Goal: Transaction & Acquisition: Purchase product/service

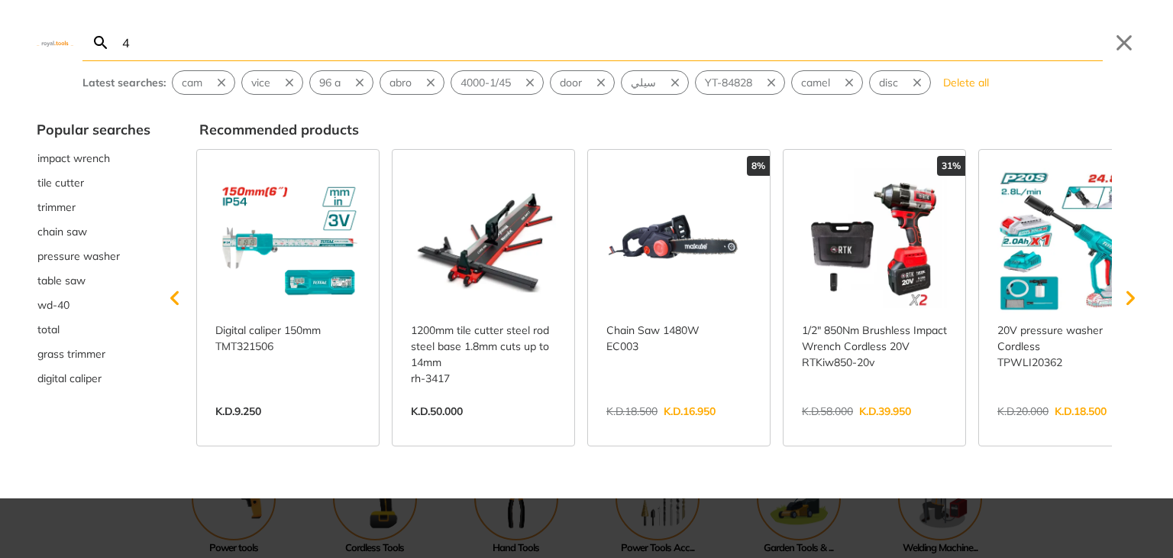
type input "4"
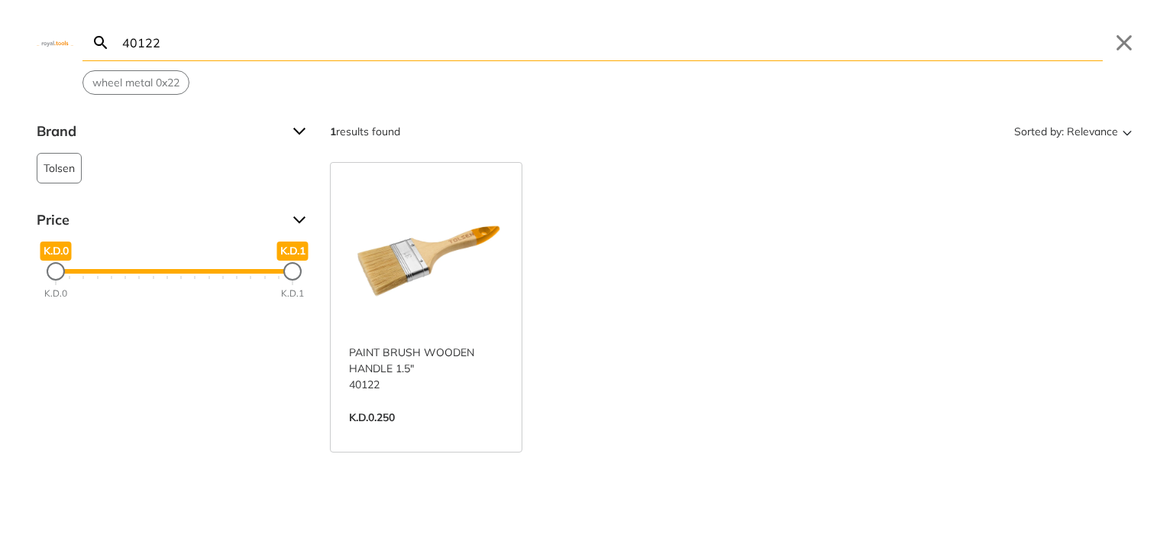
type input "40122"
click at [444, 433] on link "View more →" at bounding box center [426, 433] width 154 height 0
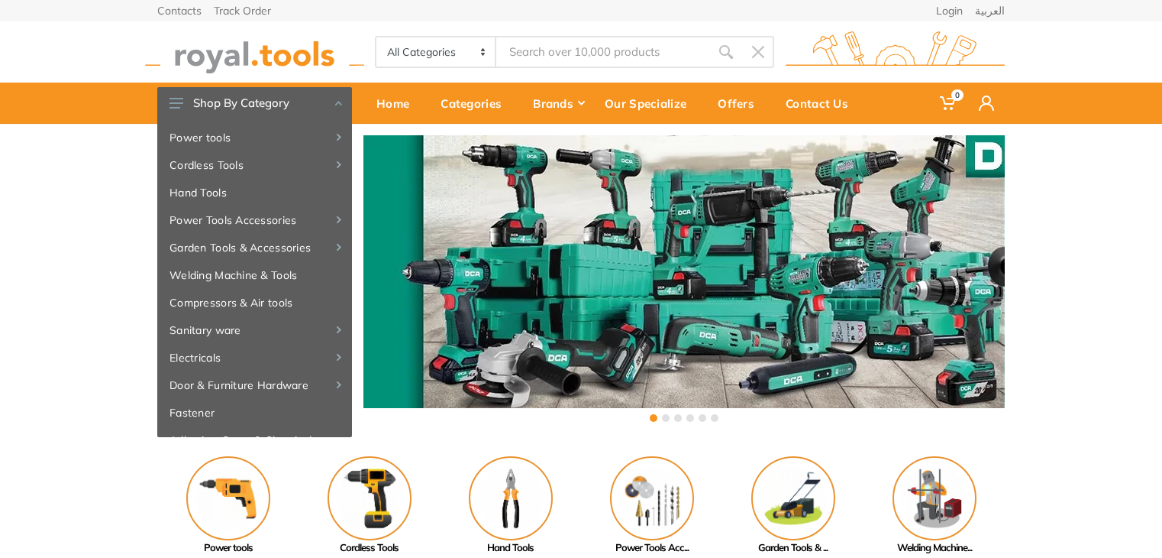
click at [583, 53] on input "Site search" at bounding box center [603, 52] width 214 height 32
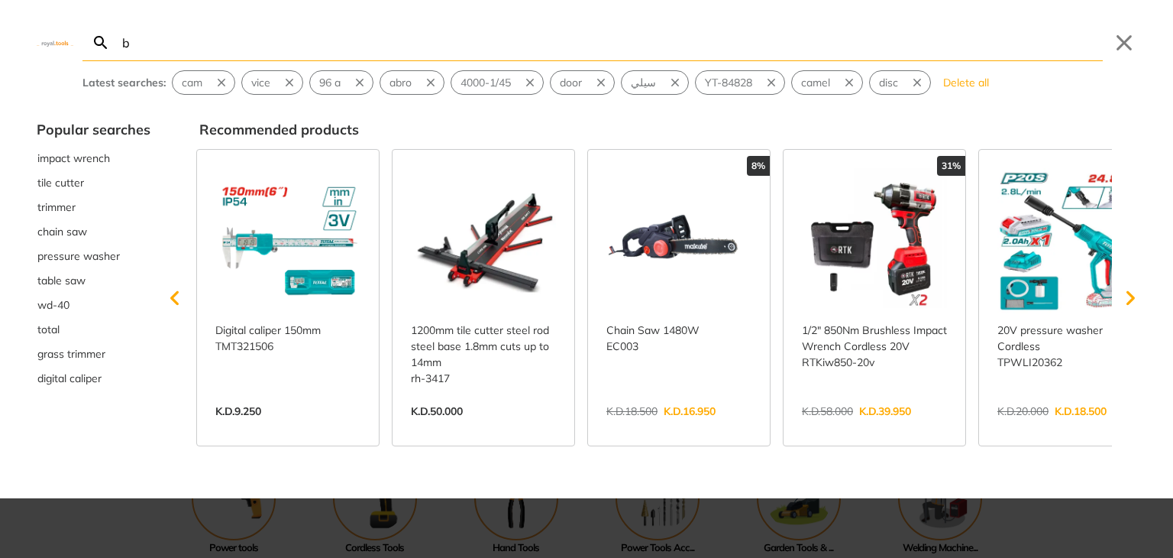
type input "bi"
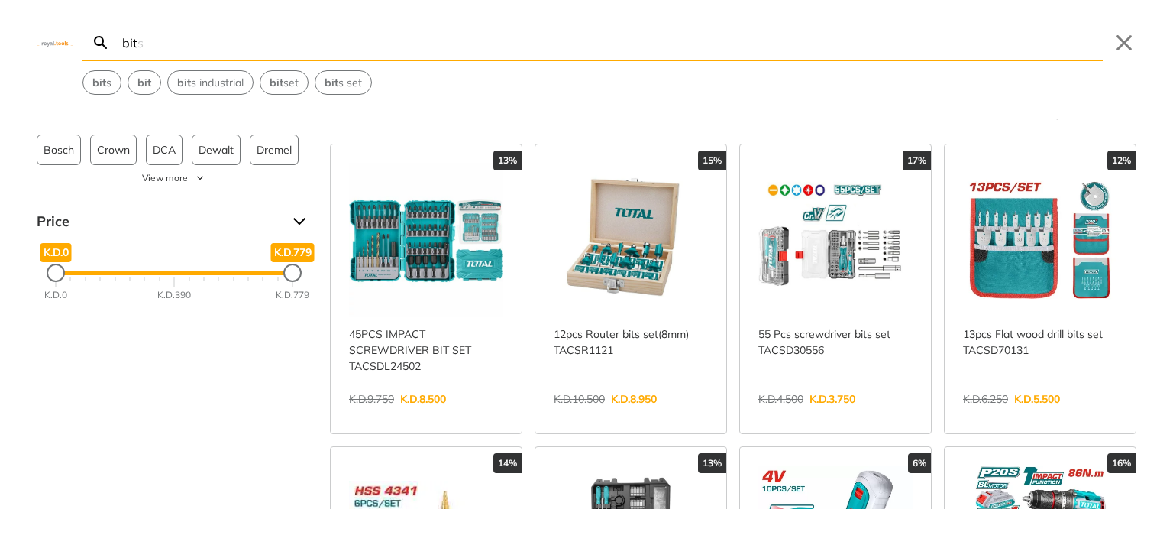
scroll to position [27, 0]
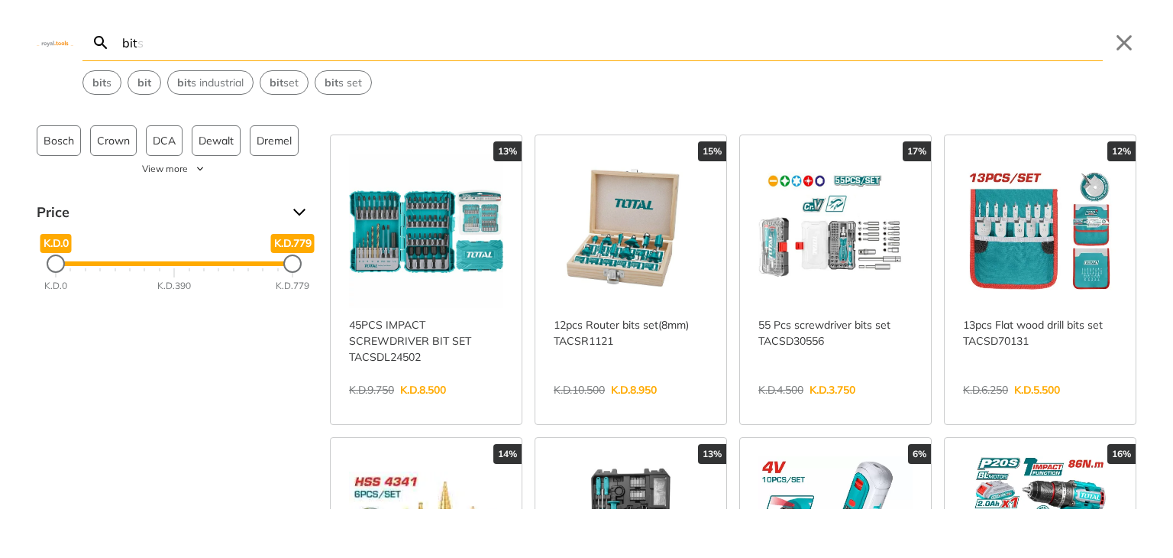
type input "bit"
click at [646, 406] on link "View more →" at bounding box center [631, 406] width 154 height 0
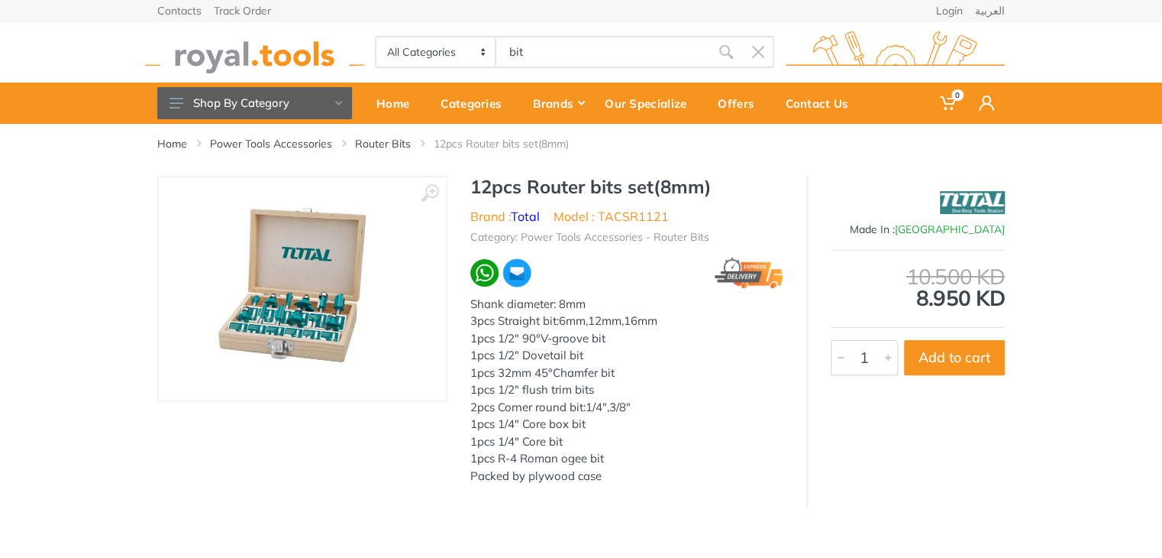
click at [617, 188] on h1 "12pcs Router bits set(8mm)" at bounding box center [626, 187] width 313 height 22
drag, startPoint x: 622, startPoint y: 189, endPoint x: 531, endPoint y: 190, distance: 91.7
click at [531, 190] on h1 "12pcs Router bits set(8mm)" at bounding box center [626, 187] width 313 height 22
copy h1 "Router bits"
drag, startPoint x: 529, startPoint y: 60, endPoint x: 431, endPoint y: 62, distance: 97.8
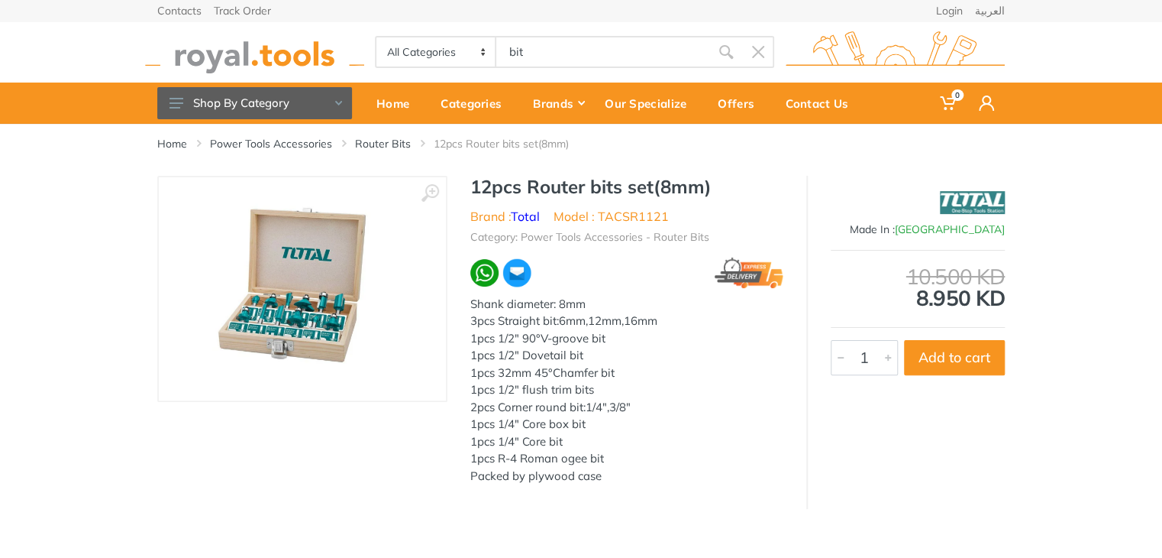
click at [431, 62] on div "All Categories Power tools Cordless Tools Hand Tools Power Tools Accessories Ga…" at bounding box center [574, 52] width 399 height 32
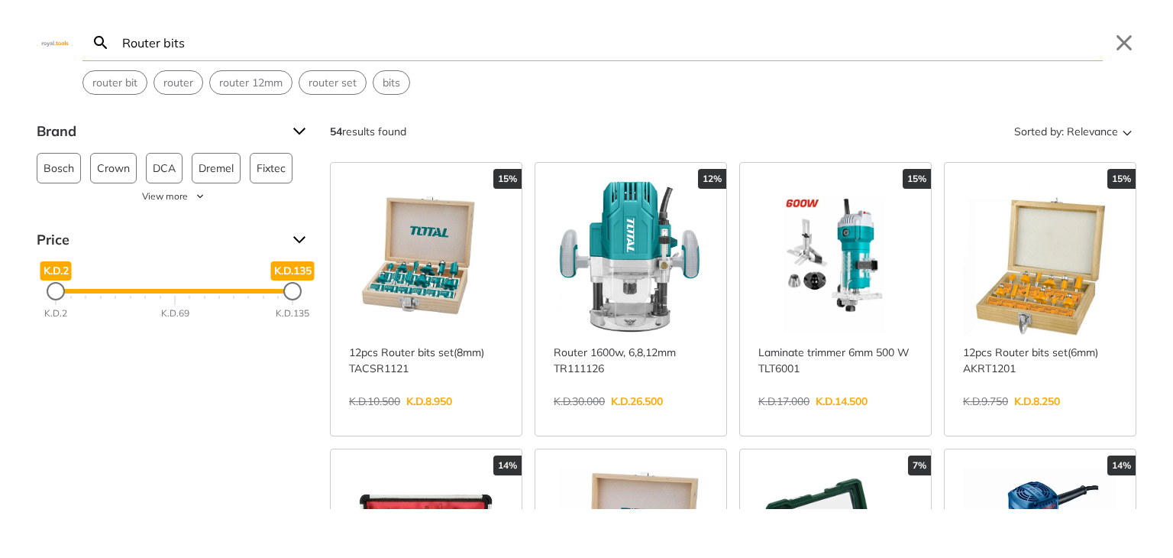
click at [431, 62] on div "Search Router bits Submit Close router bit router router 12mm router set bits" at bounding box center [586, 47] width 1173 height 95
click at [287, 48] on input "Router bits" at bounding box center [611, 42] width 984 height 36
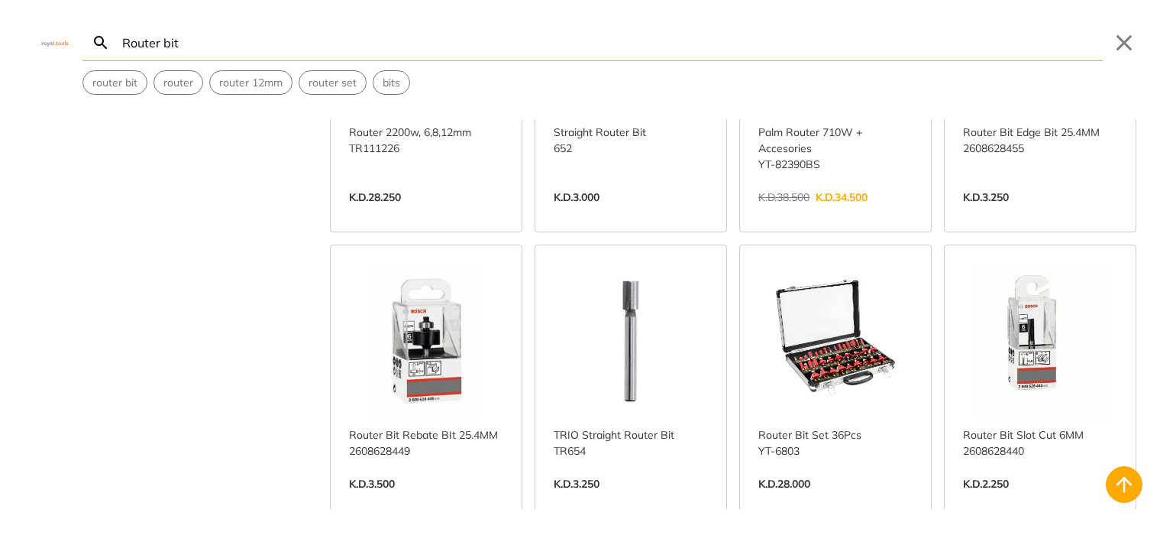
scroll to position [785, 0]
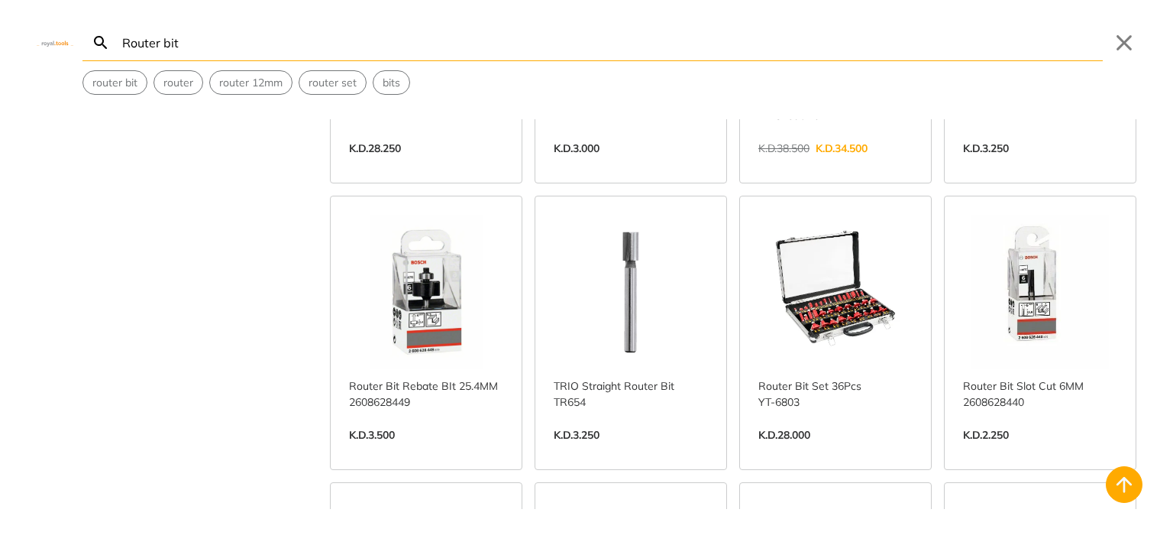
scroll to position [871, 0]
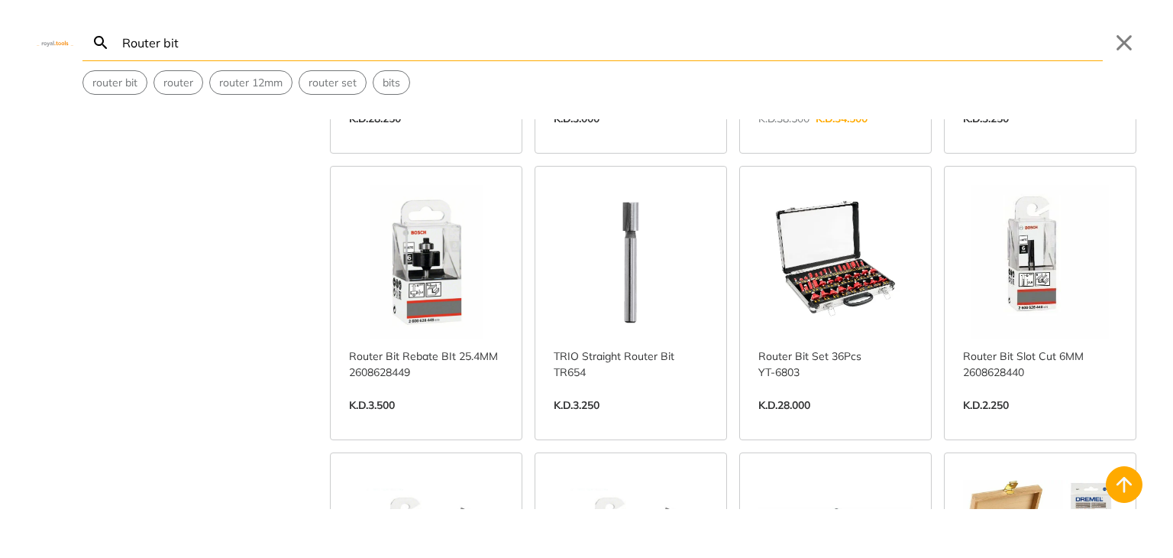
click at [339, 47] on input "Router bit" at bounding box center [611, 42] width 984 height 36
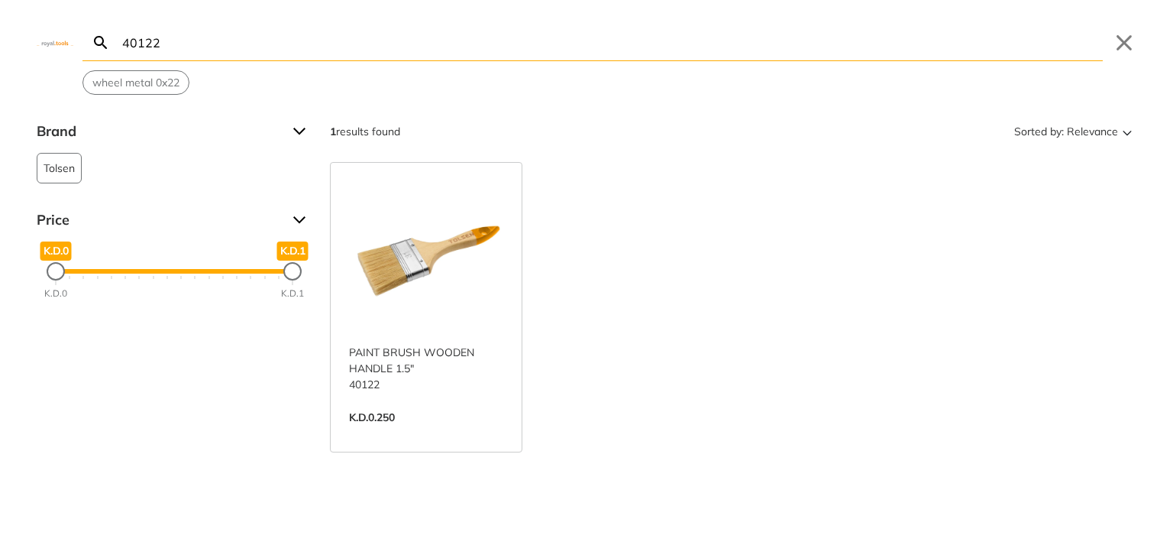
type input "40122"
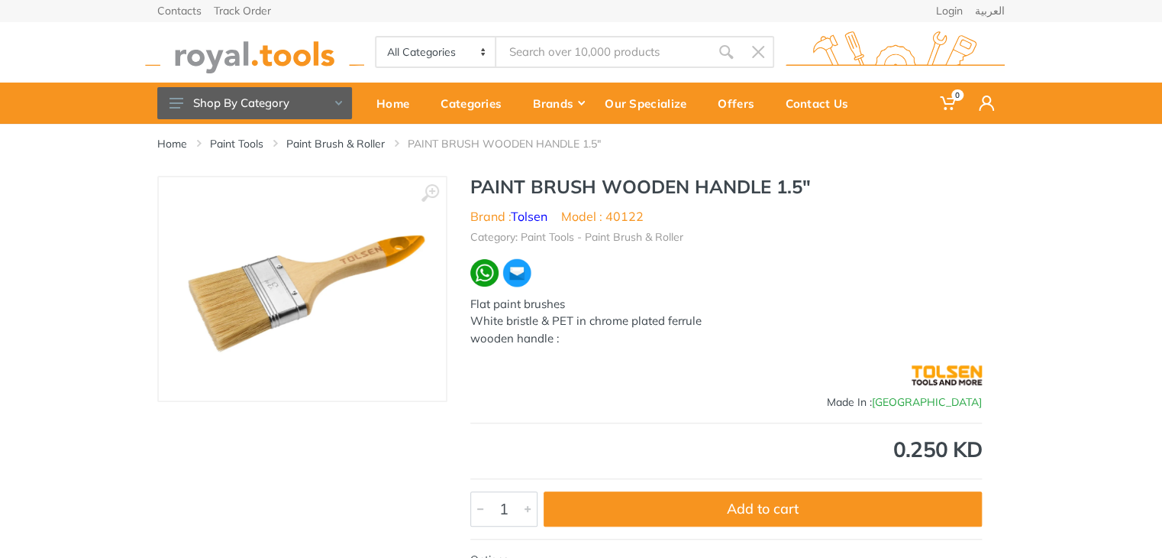
type input "40122"
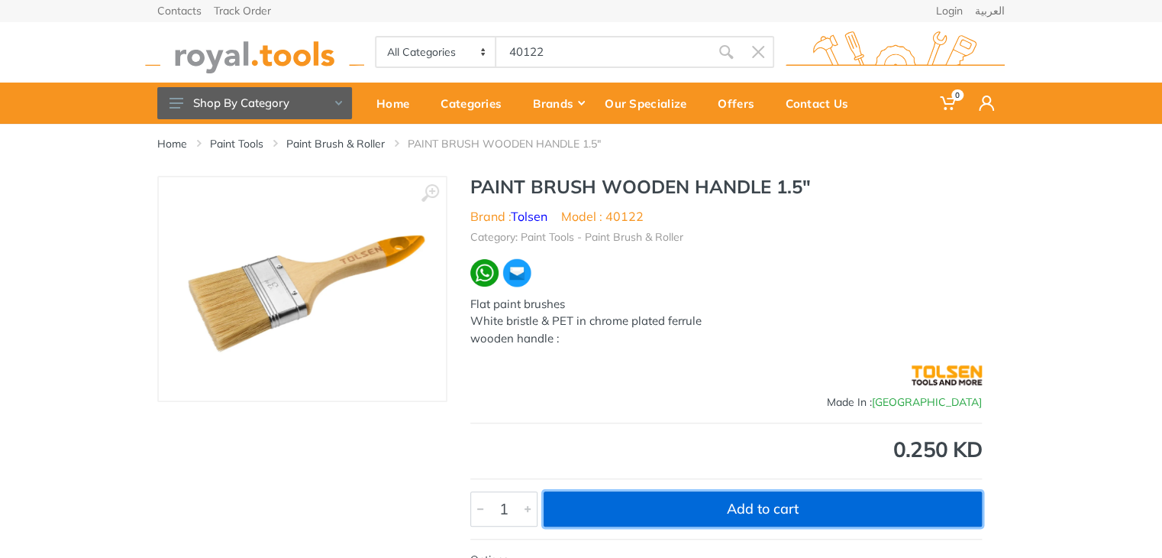
click at [594, 511] on button "Add to cart" at bounding box center [763, 508] width 438 height 35
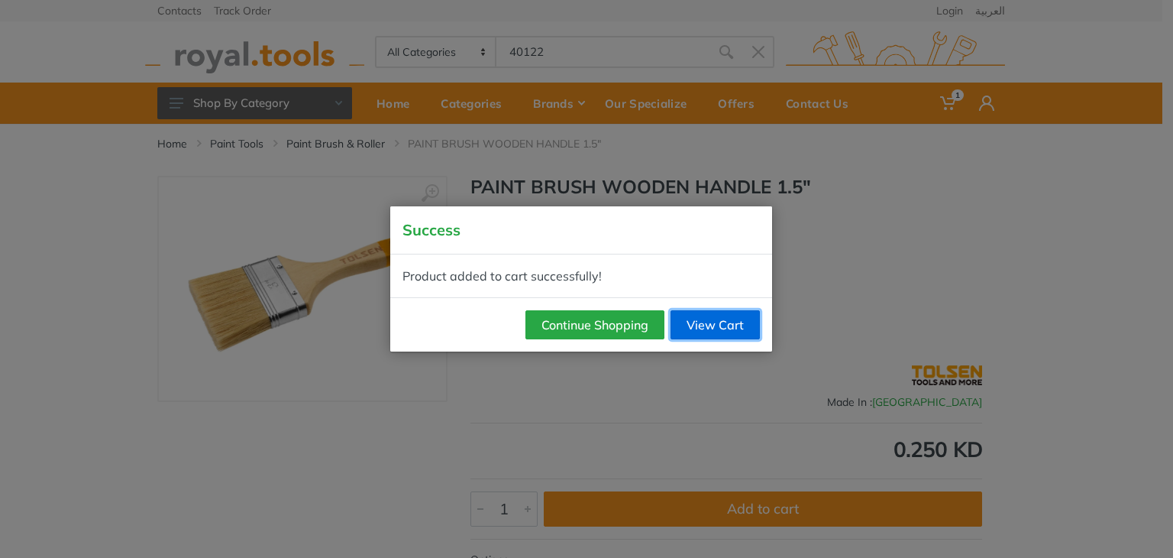
click at [709, 312] on link "View Cart" at bounding box center [715, 324] width 89 height 29
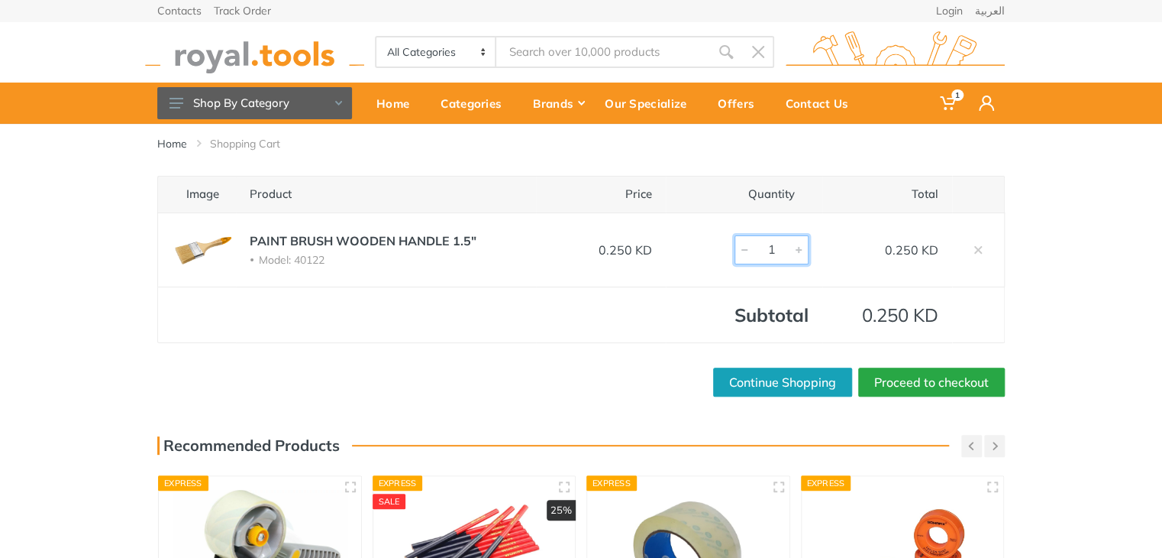
drag, startPoint x: 783, startPoint y: 252, endPoint x: 730, endPoint y: 247, distance: 53.0
click at [730, 247] on td "1" at bounding box center [744, 249] width 157 height 74
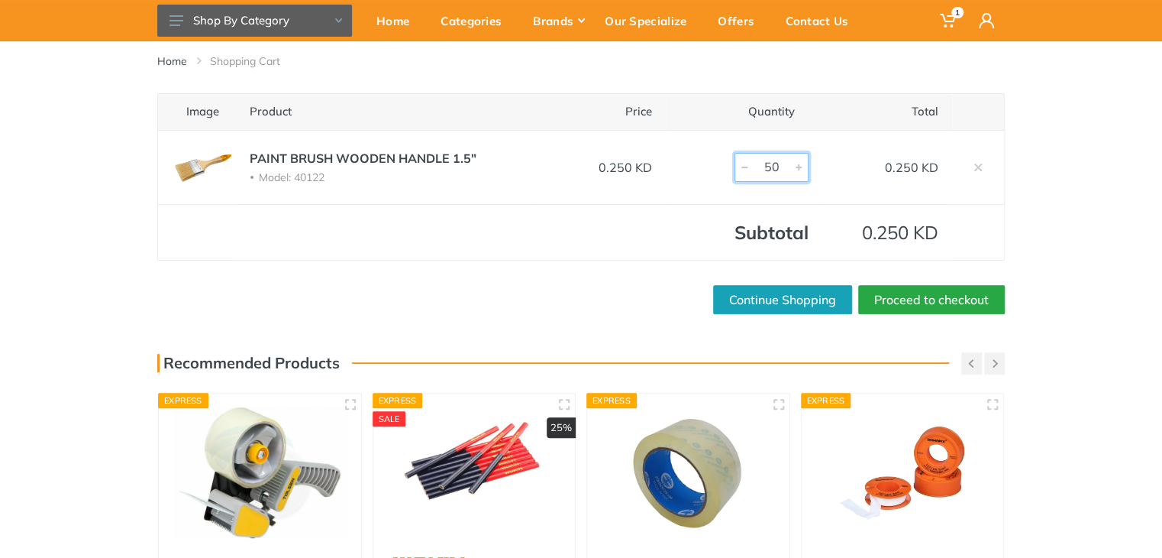
scroll to position [487, 0]
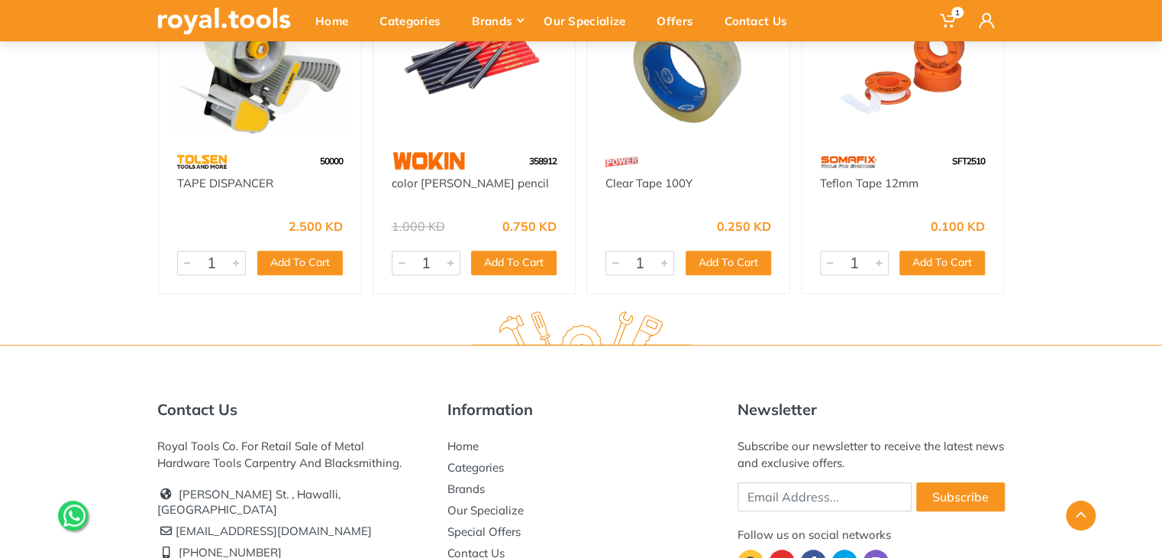
type input "50"
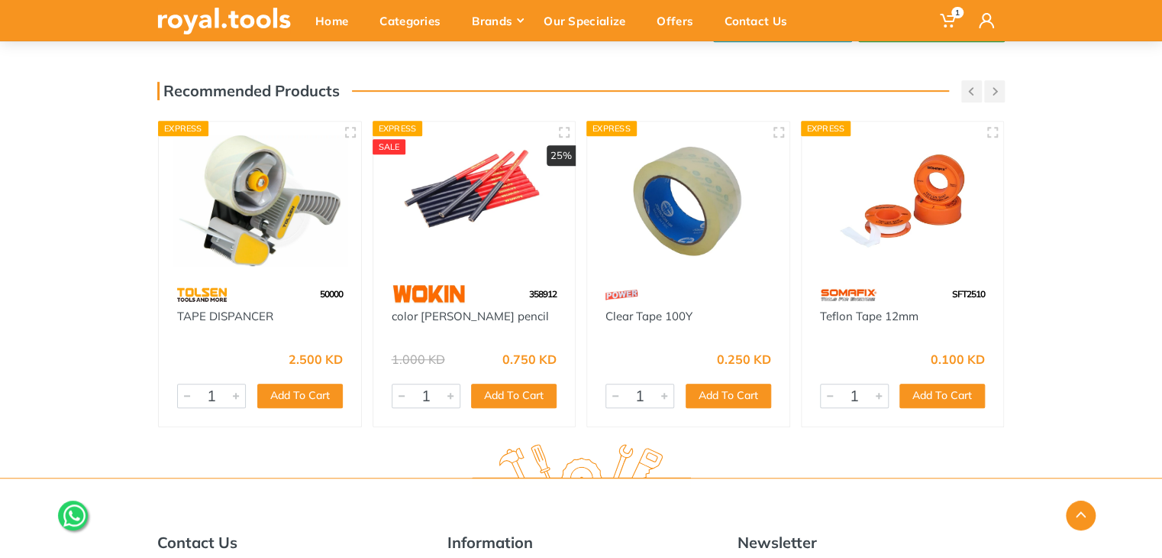
scroll to position [163, 0]
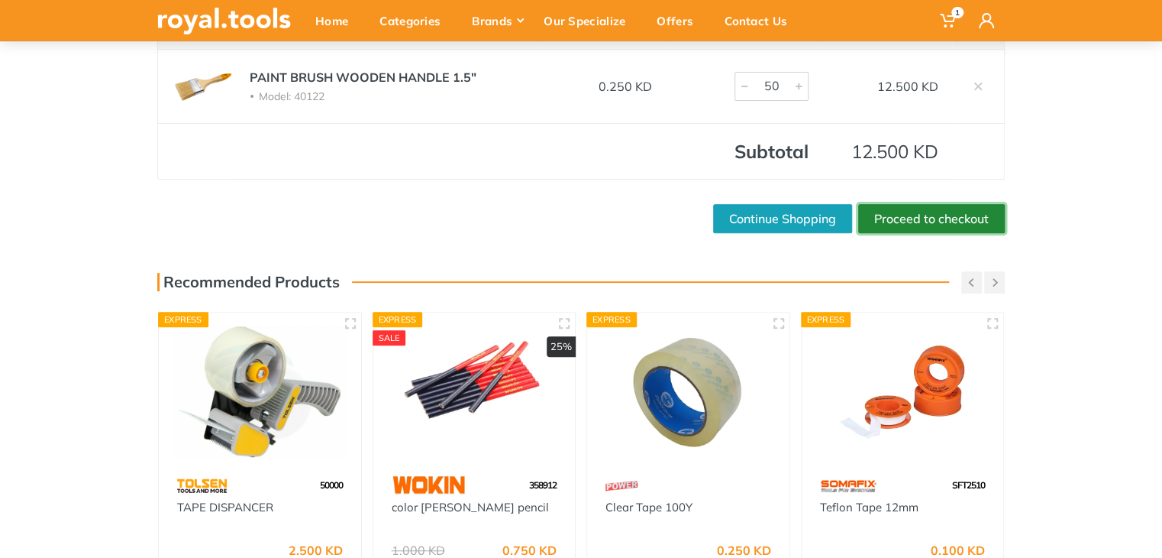
click at [891, 219] on link "Proceed to checkout" at bounding box center [931, 218] width 147 height 29
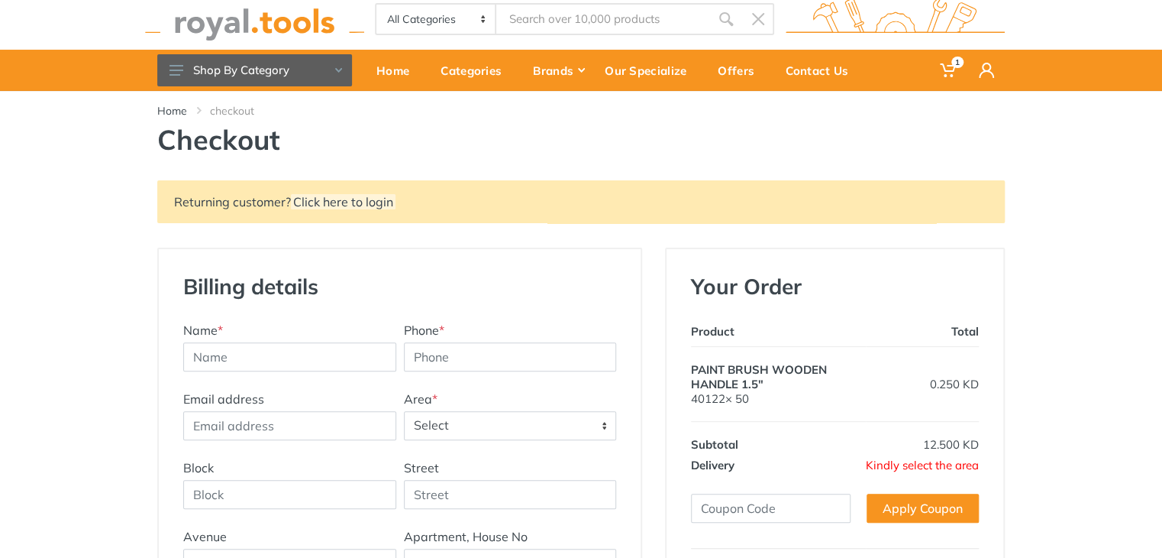
scroll to position [94, 0]
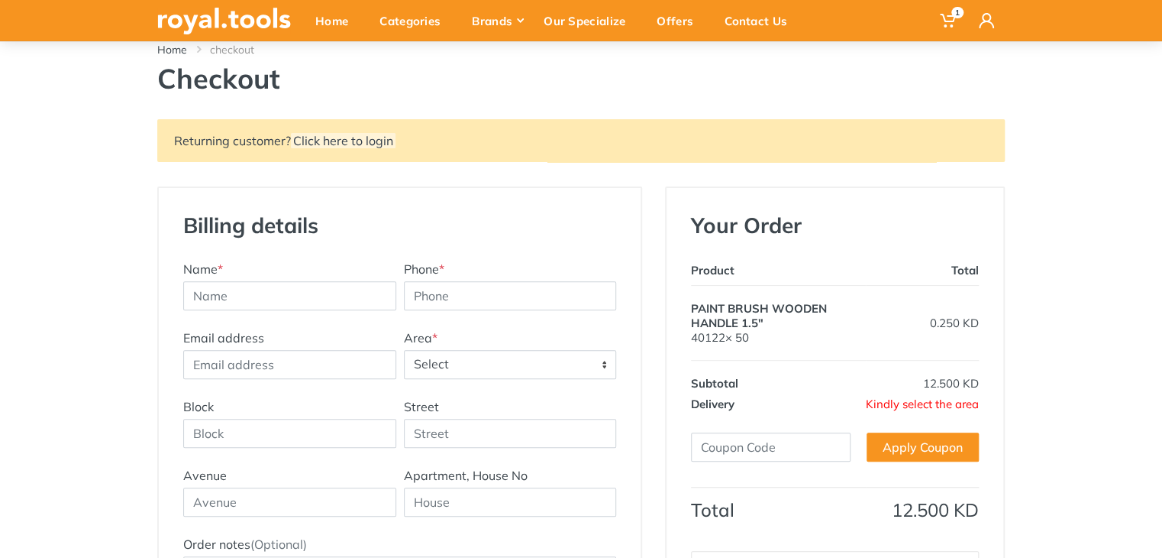
click at [556, 357] on span "Select" at bounding box center [511, 364] width 212 height 27
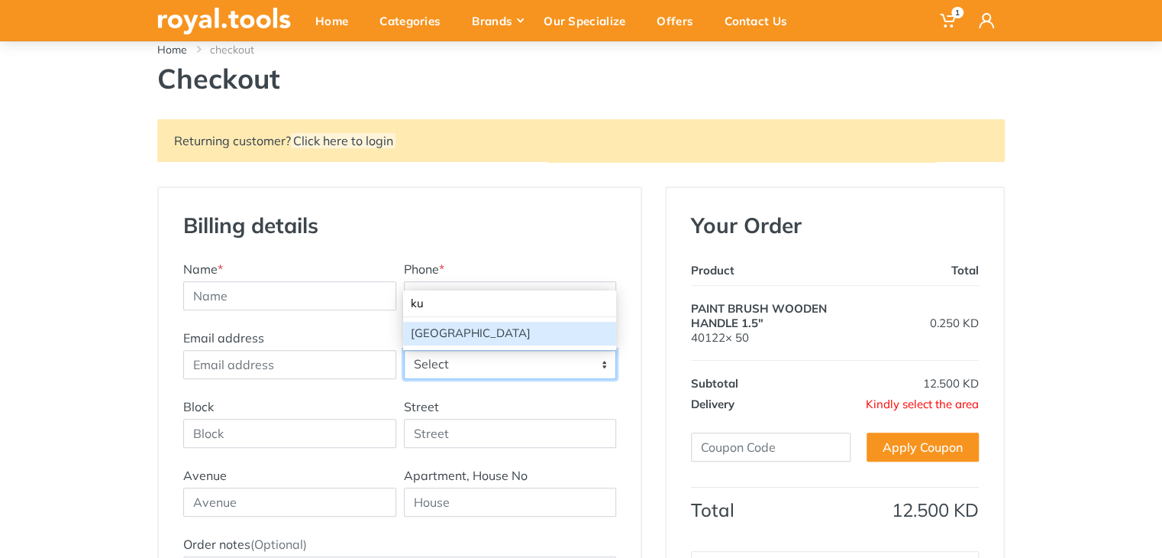
type input "ku"
select select "44"
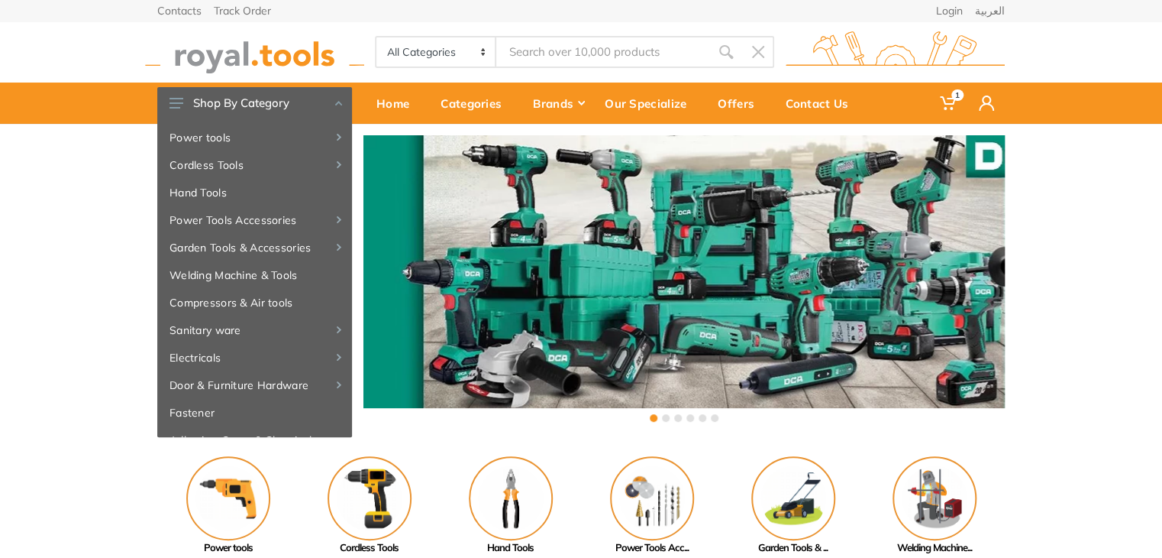
click at [527, 47] on input "Site search" at bounding box center [603, 52] width 214 height 32
paste input "100w Electric"
type input "100w Electric"
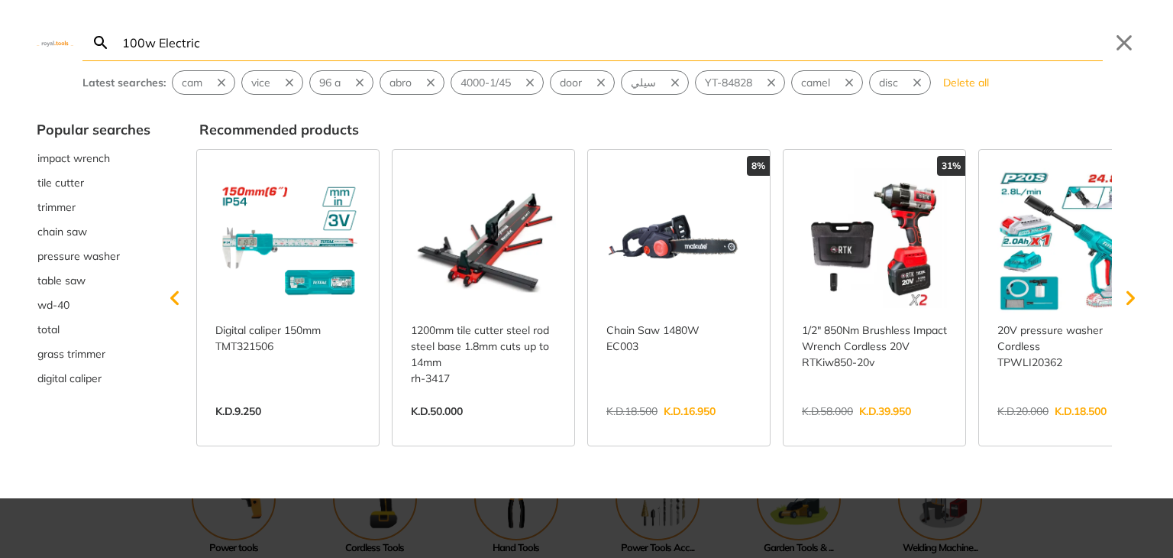
type input "100w Electric"
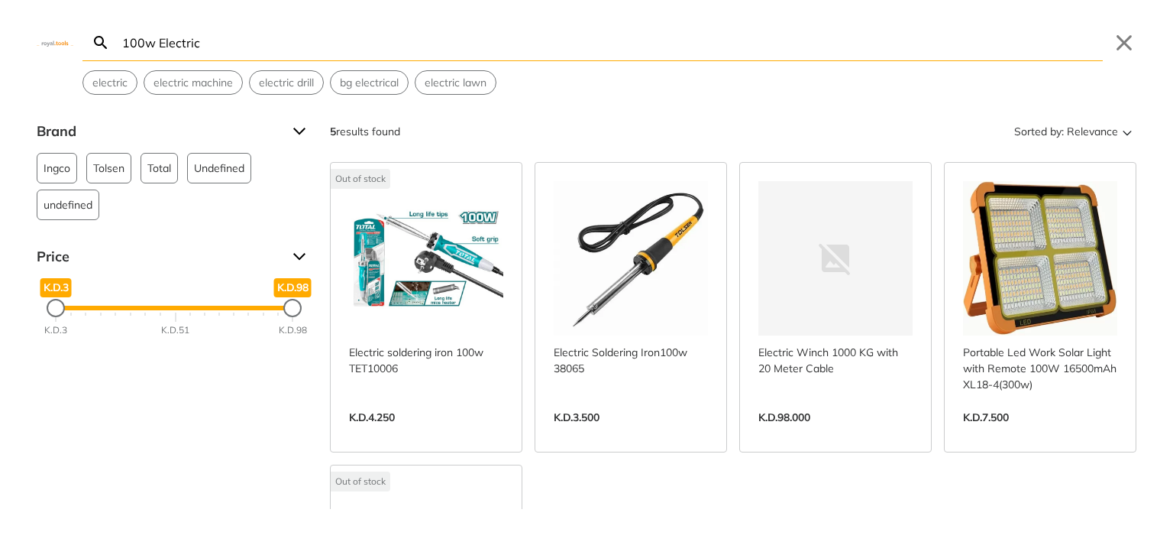
click at [401, 433] on link "View more →" at bounding box center [426, 433] width 154 height 0
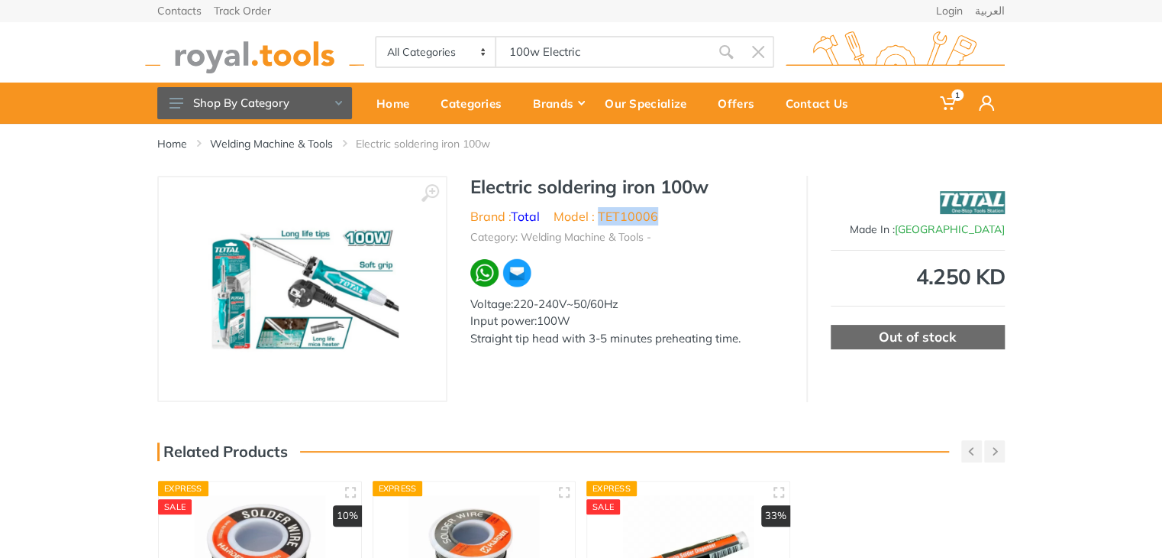
drag, startPoint x: 656, startPoint y: 217, endPoint x: 601, endPoint y: 221, distance: 55.1
click at [601, 221] on ul "Brand : Total Model : TET10006" at bounding box center [626, 216] width 313 height 18
copy li "TET10006"
